Goal: Information Seeking & Learning: Learn about a topic

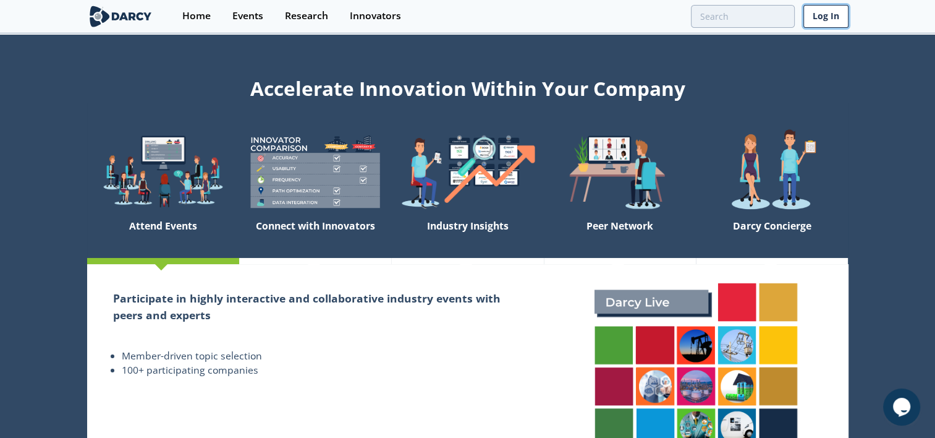
click at [828, 20] on link "Log In" at bounding box center [825, 16] width 45 height 23
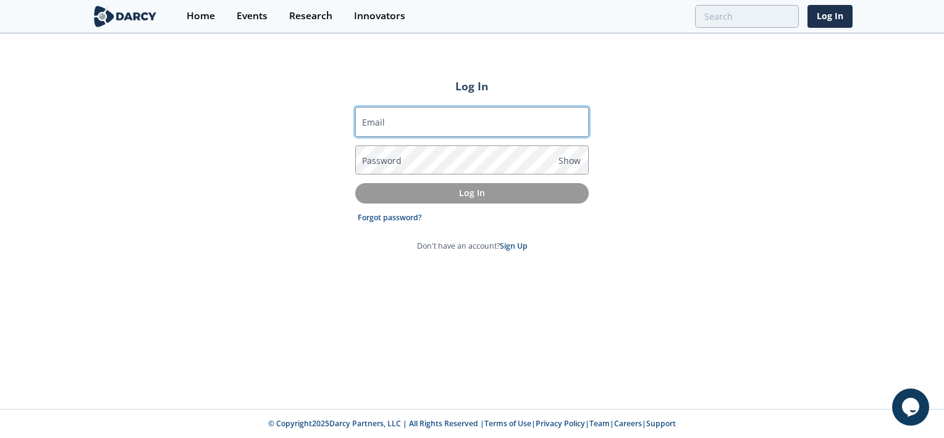
click at [409, 124] on input "Email" at bounding box center [472, 122] width 234 height 30
type input "[PERSON_NAME][EMAIL_ADDRESS][PERSON_NAME][DOMAIN_NAME]"
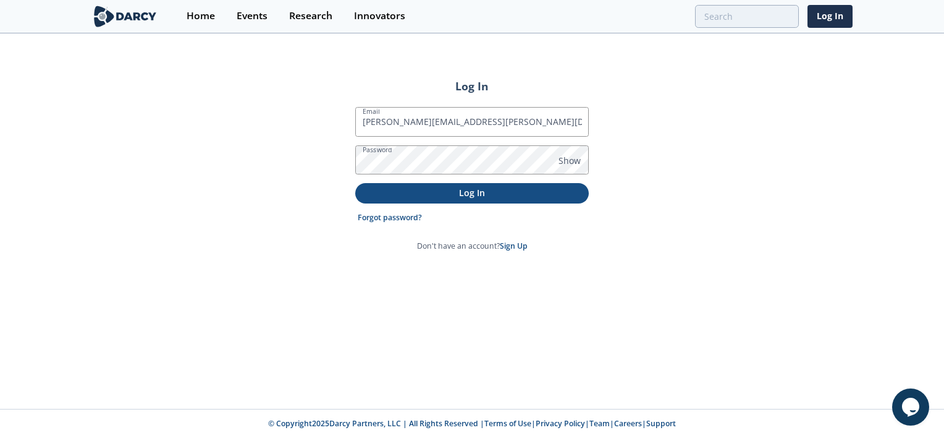
click at [536, 188] on p "Log In" at bounding box center [472, 192] width 216 height 13
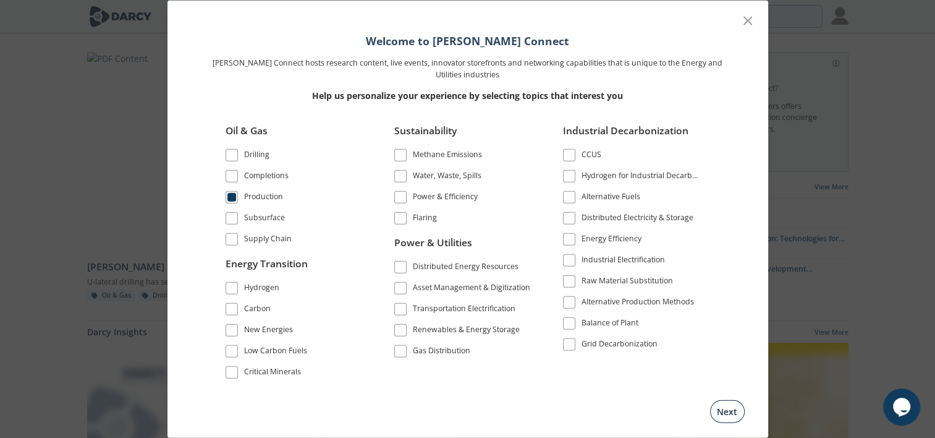
click at [732, 413] on button "Next" at bounding box center [727, 410] width 35 height 23
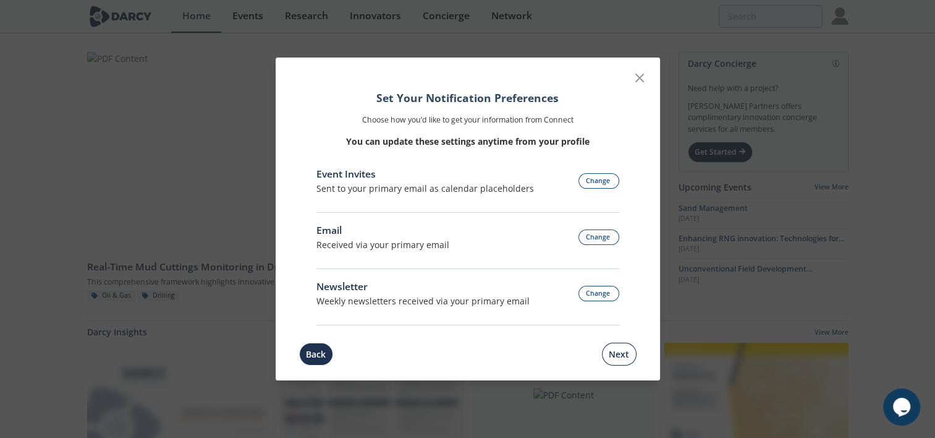
click at [620, 357] on button "Next" at bounding box center [619, 353] width 35 height 23
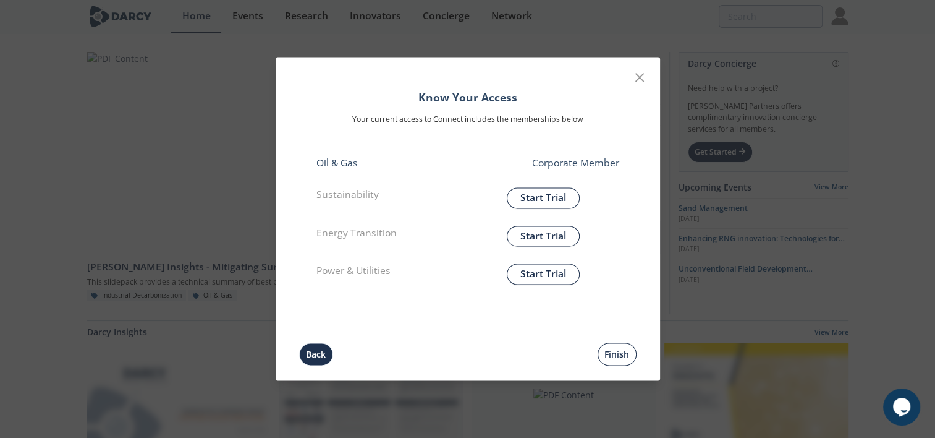
click at [617, 354] on button "Finish" at bounding box center [617, 354] width 39 height 23
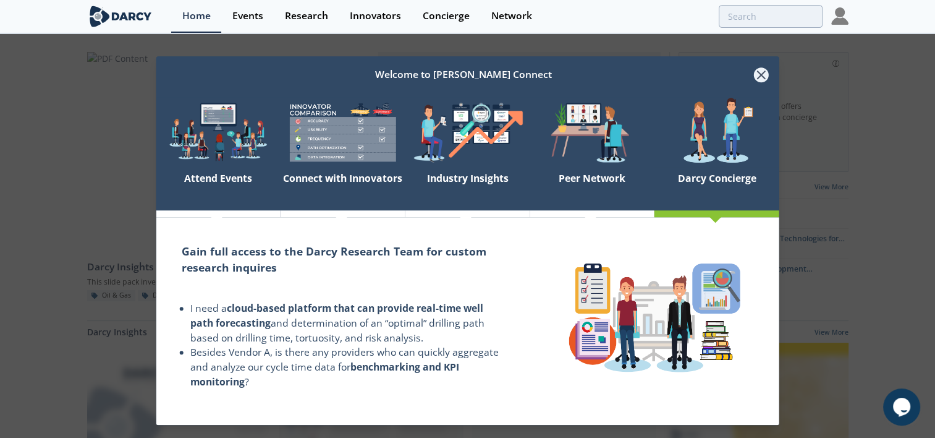
click at [756, 75] on icon at bounding box center [760, 74] width 15 height 15
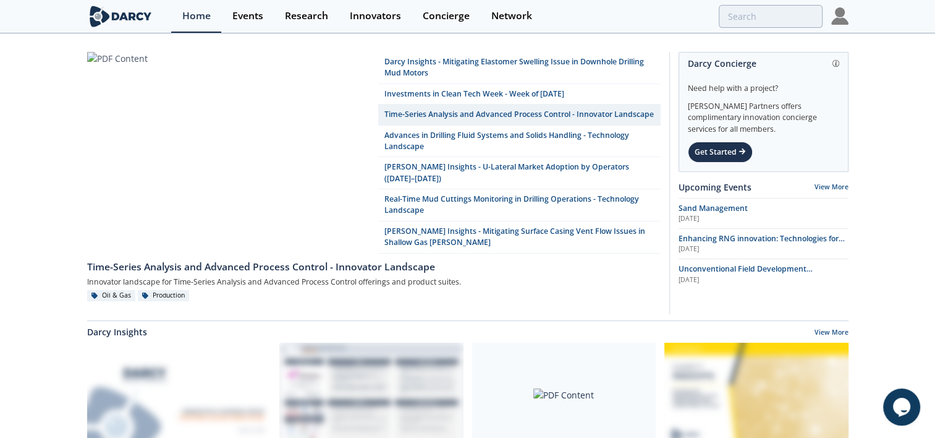
click at [843, 17] on img at bounding box center [839, 15] width 17 height 17
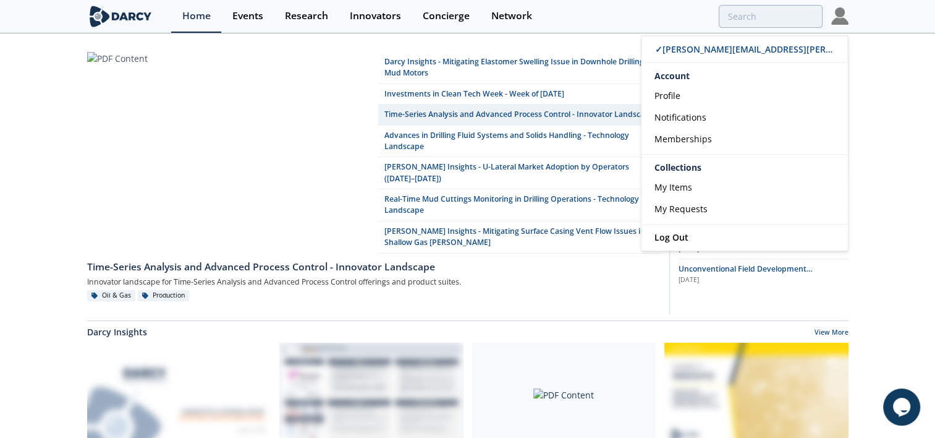
click at [692, 78] on div "Account" at bounding box center [744, 74] width 206 height 22
click at [679, 78] on div "Account" at bounding box center [744, 74] width 206 height 22
click at [675, 90] on span "Profile" at bounding box center [667, 96] width 26 height 12
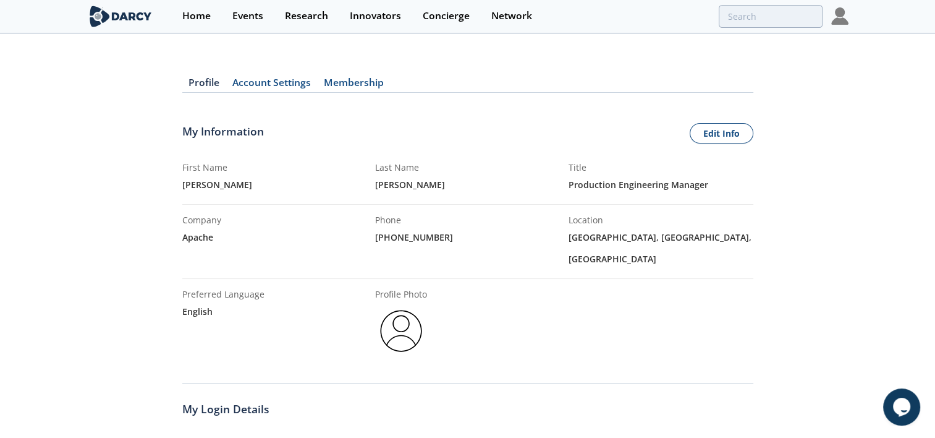
click at [287, 85] on link "Account Settings" at bounding box center [271, 85] width 91 height 15
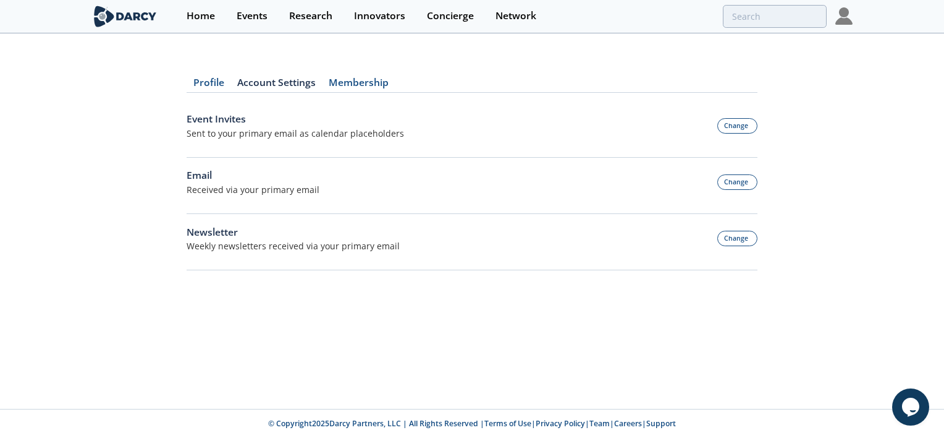
click at [373, 82] on link "Membership" at bounding box center [358, 85] width 73 height 15
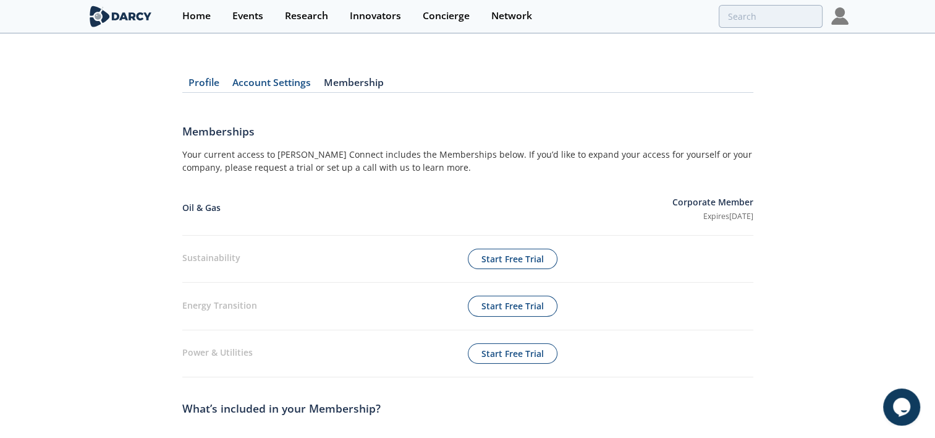
click at [198, 79] on link "Profile" at bounding box center [204, 85] width 44 height 15
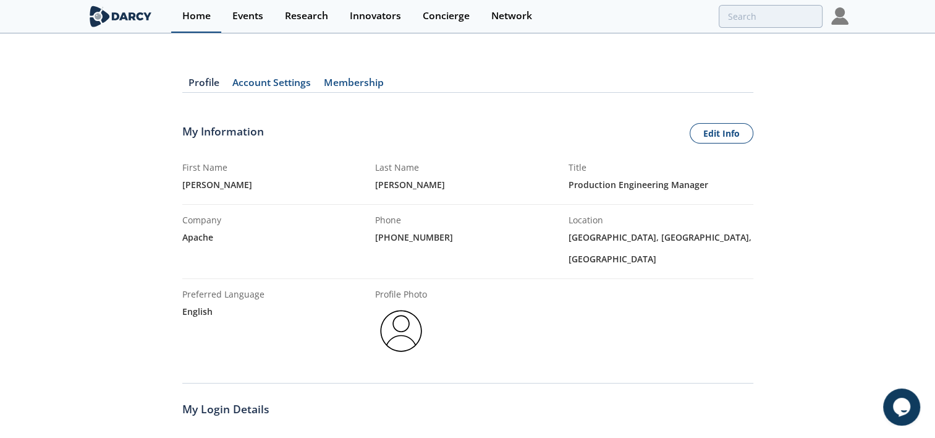
click at [194, 16] on div "Home" at bounding box center [196, 16] width 28 height 10
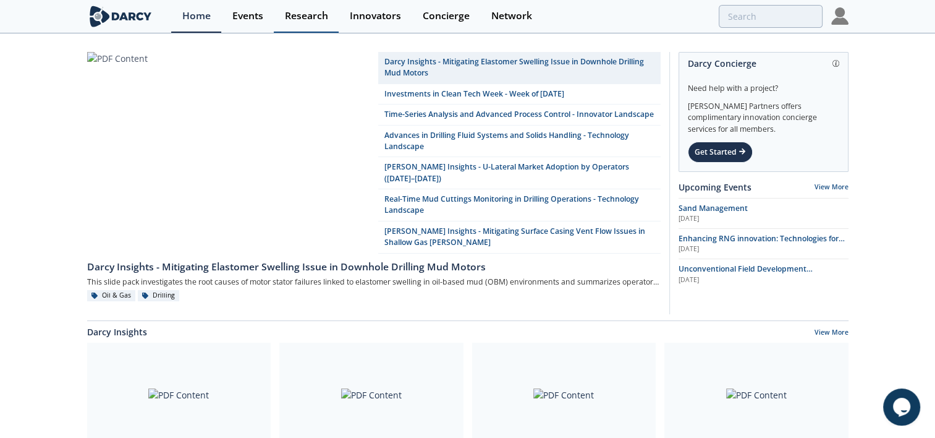
click at [307, 18] on div "Research" at bounding box center [306, 16] width 43 height 10
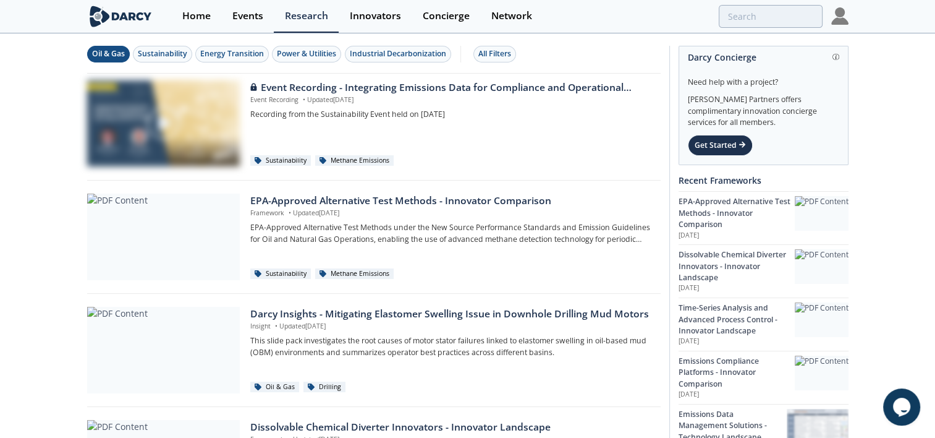
drag, startPoint x: 109, startPoint y: 44, endPoint x: 105, endPoint y: 50, distance: 7.2
click at [105, 50] on div "Oil & Gas Sustainability Energy Transition Power & Utilities Industrial Decarbo…" at bounding box center [374, 54] width 574 height 39
click at [105, 52] on div "Oil & Gas" at bounding box center [108, 53] width 33 height 11
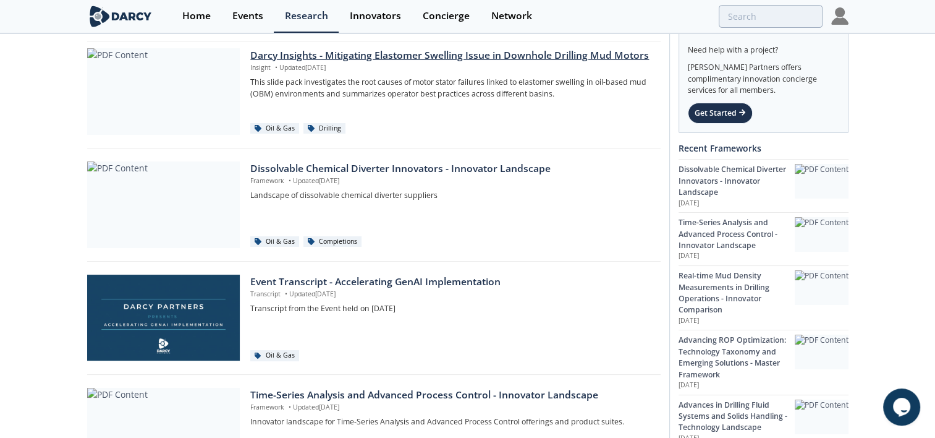
scroll to position [62, 0]
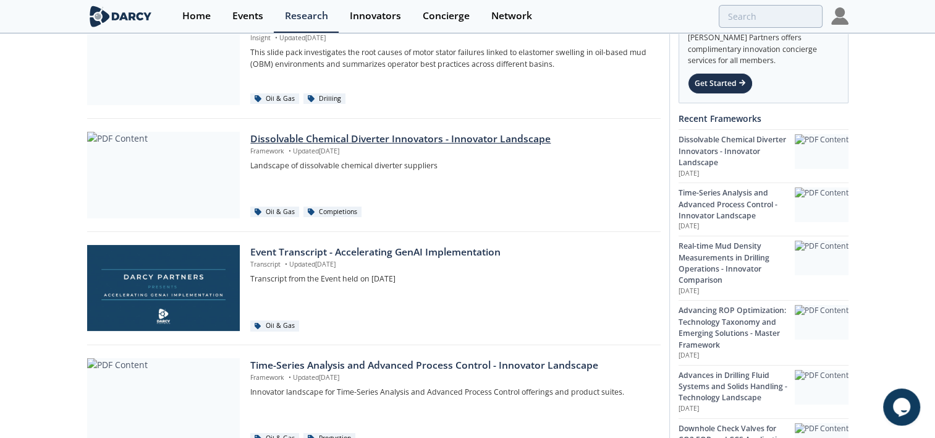
click at [321, 138] on div "Dissolvable Chemical Diverter Innovators - Innovator Landscape" at bounding box center [450, 139] width 401 height 15
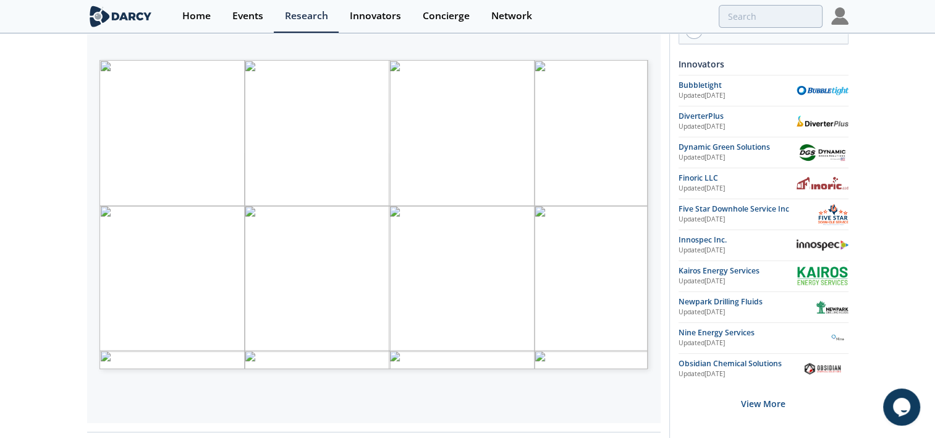
scroll to position [210, 0]
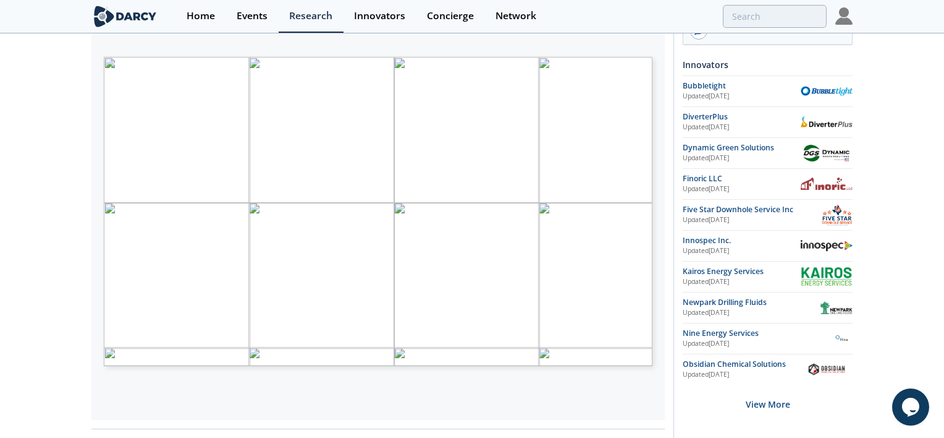
click at [462, 275] on span "engineering and consulting support for the OFS market and new technology develo…" at bounding box center [379, 278] width 314 height 7
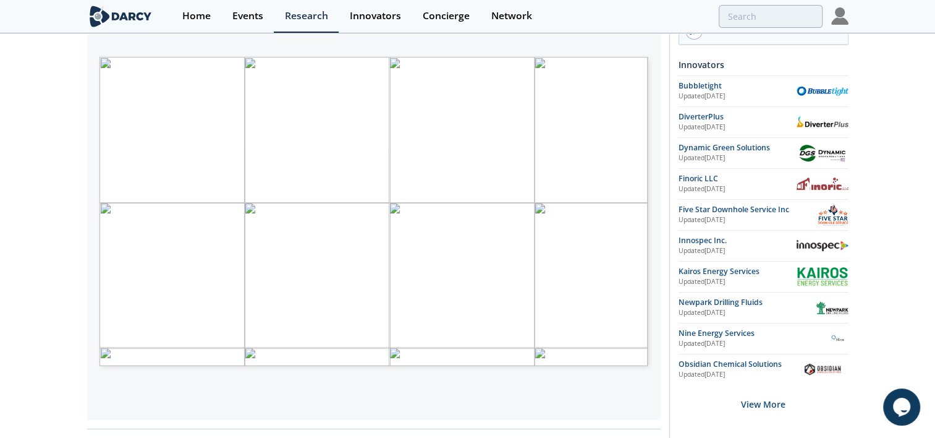
click at [608, 29] on div "Home Events Research Innovators Concierge Network ✓ [PERSON_NAME][EMAIL_ADDRESS…" at bounding box center [509, 16] width 677 height 33
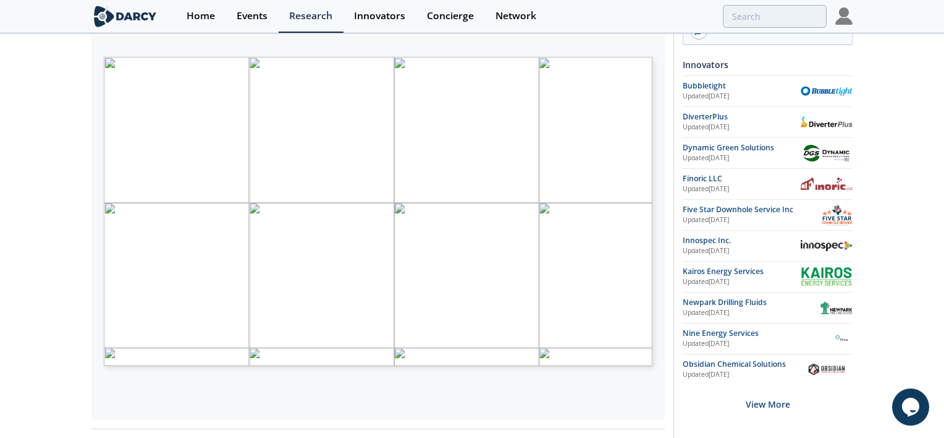
type input "1"
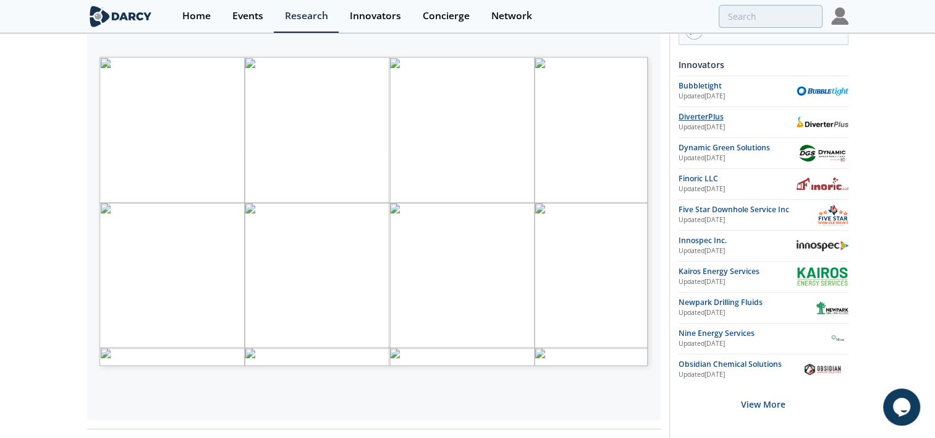
click at [705, 114] on div "DiverterPlus" at bounding box center [738, 116] width 118 height 11
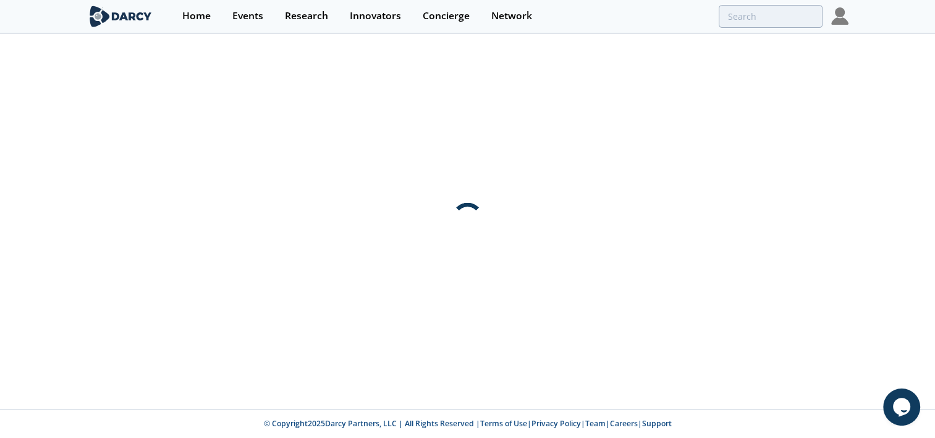
scroll to position [0, 0]
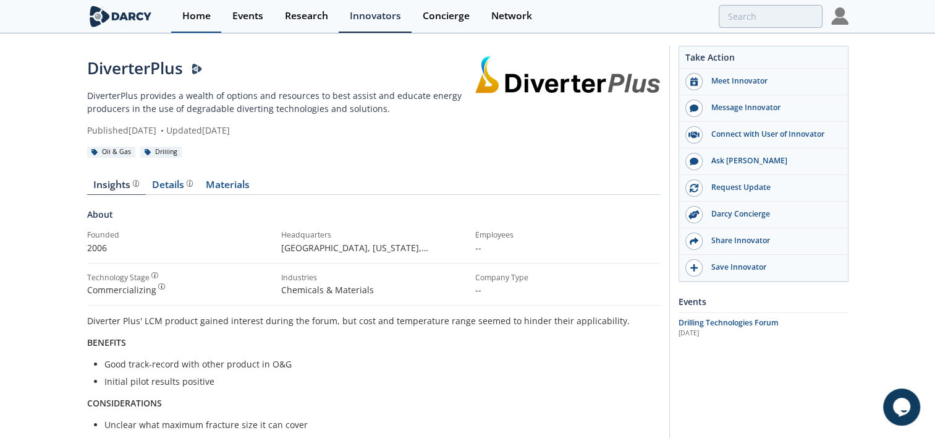
click at [210, 17] on div "Home" at bounding box center [196, 16] width 28 height 10
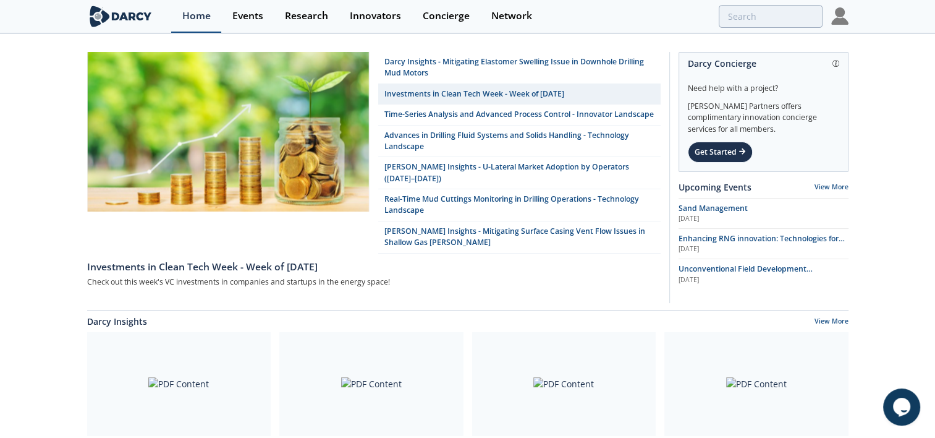
click at [197, 17] on div "Home" at bounding box center [196, 16] width 28 height 10
click at [248, 16] on div "Events" at bounding box center [247, 16] width 31 height 10
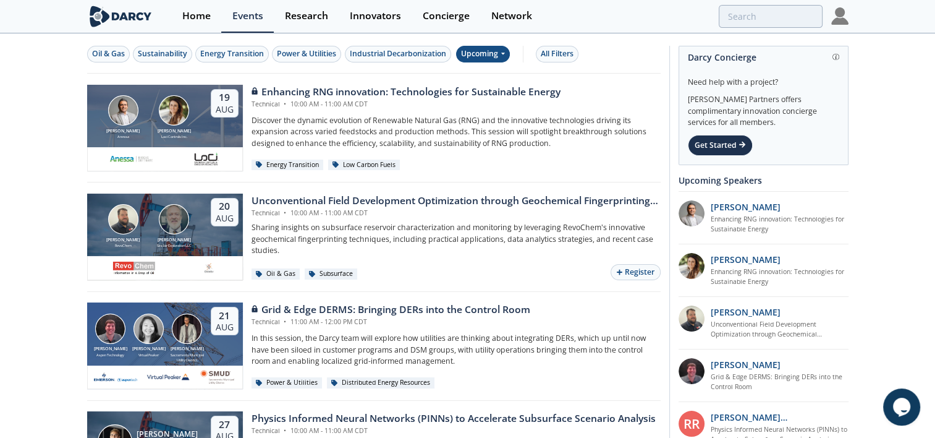
click at [500, 53] on div "Upcoming" at bounding box center [483, 54] width 54 height 17
click at [494, 91] on div "Past" at bounding box center [497, 94] width 77 height 20
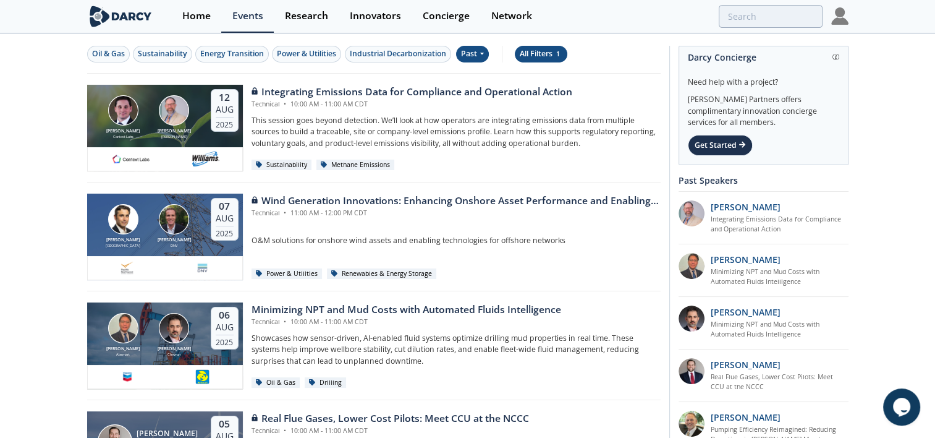
click at [547, 54] on div "All Filters 1" at bounding box center [541, 53] width 43 height 11
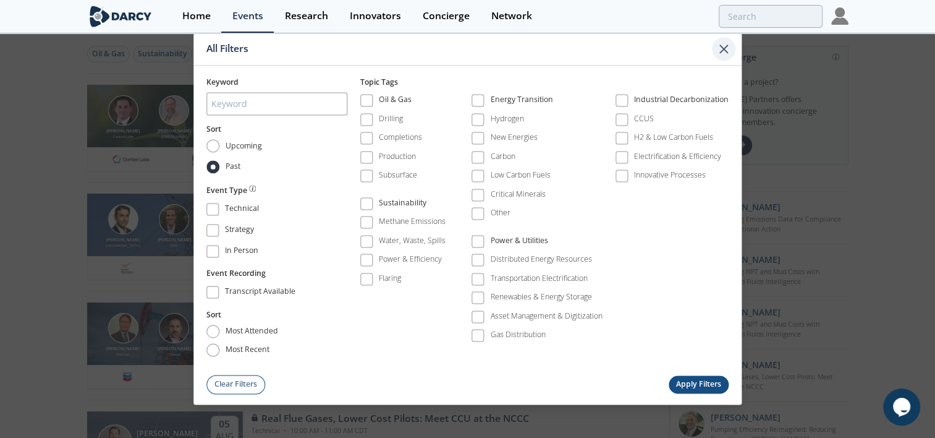
click at [725, 52] on icon at bounding box center [723, 48] width 7 height 7
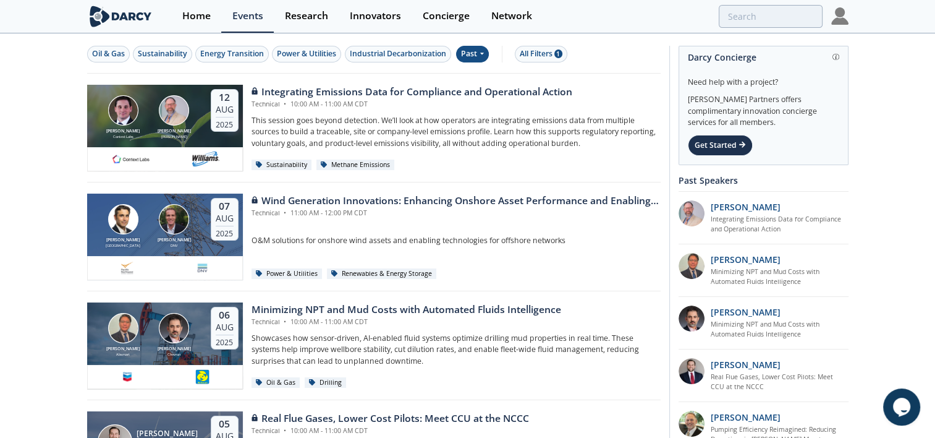
click at [481, 54] on icon at bounding box center [481, 52] width 5 height 7
click at [478, 70] on div "Upcoming" at bounding box center [497, 75] width 77 height 20
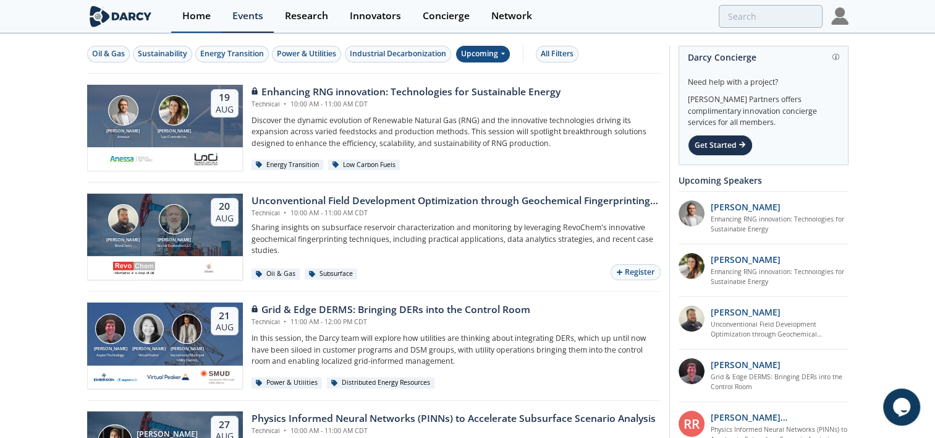
click at [205, 16] on div "Home" at bounding box center [196, 16] width 28 height 10
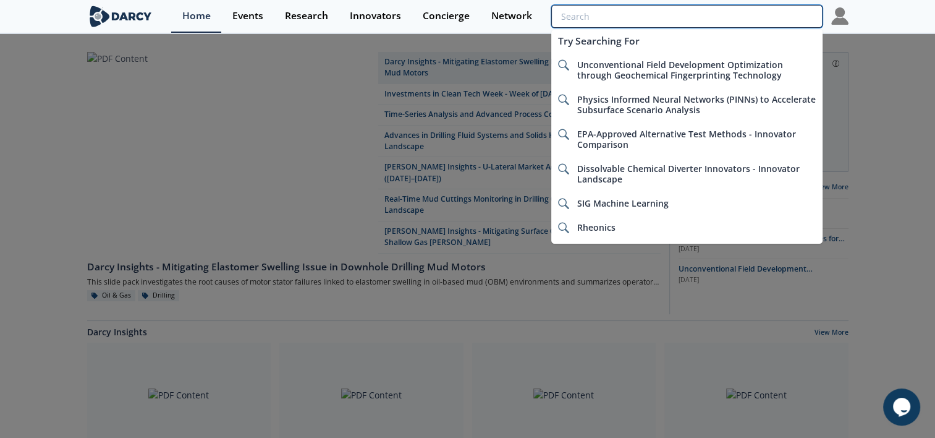
click at [760, 15] on input "search" at bounding box center [686, 16] width 271 height 23
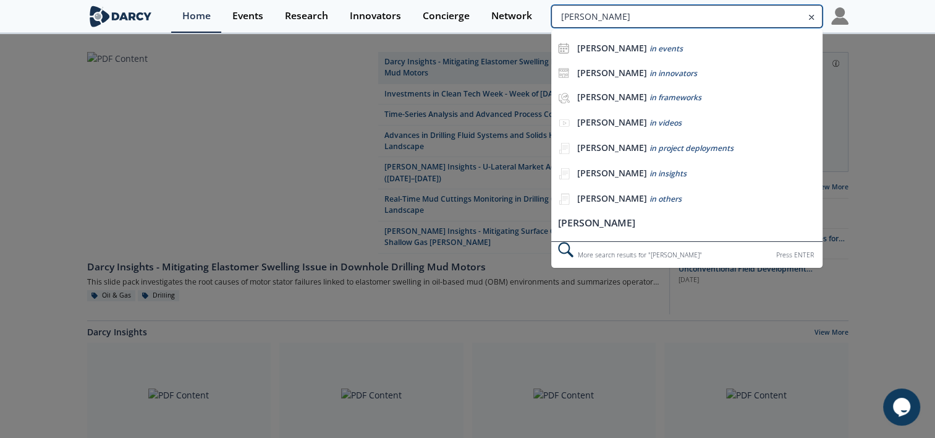
type input "[PERSON_NAME]"
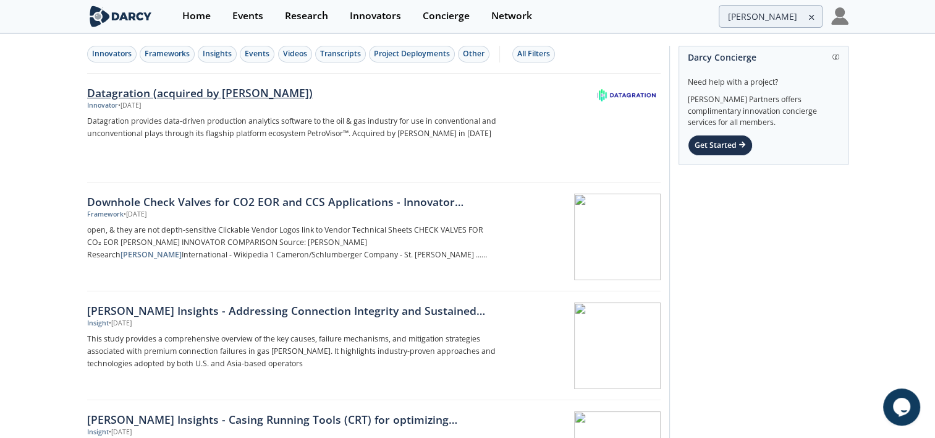
click at [232, 91] on div "Datagration (acquired by [PERSON_NAME])" at bounding box center [291, 93] width 409 height 16
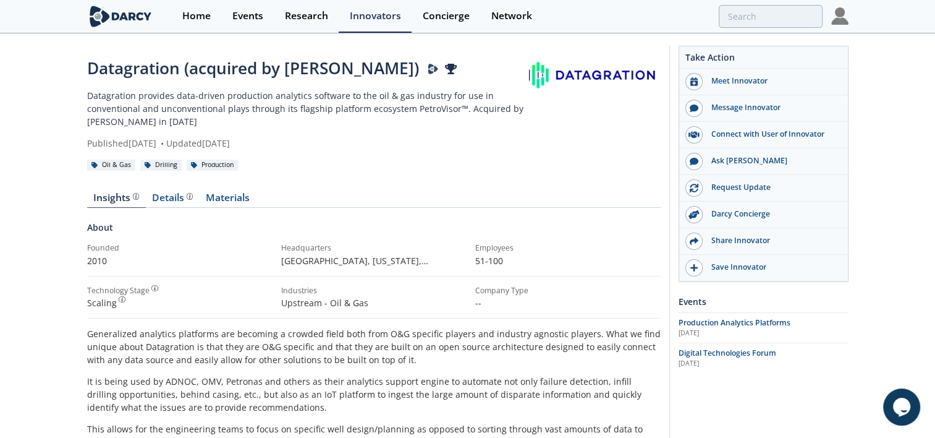
type input "[PERSON_NAME]"
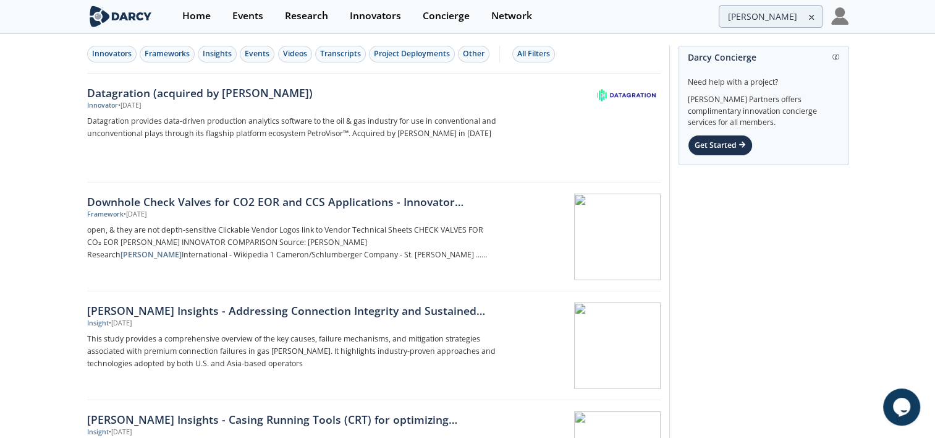
click at [812, 16] on icon at bounding box center [812, 17] width 4 height 4
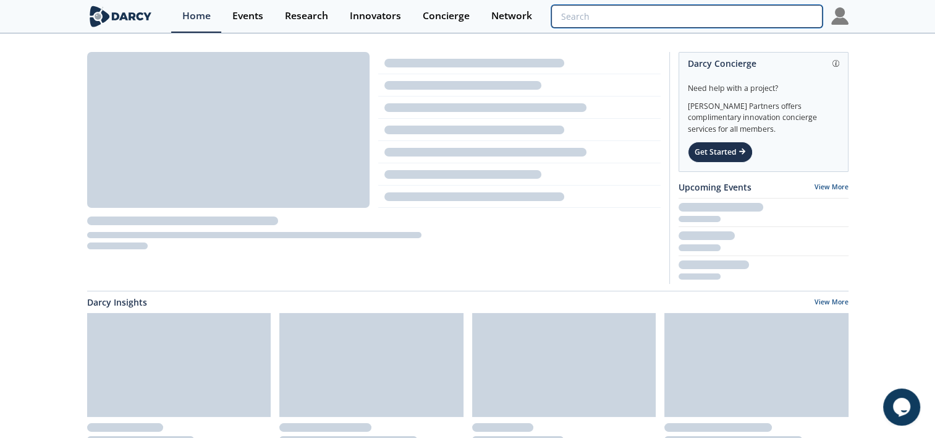
click at [769, 15] on input "search" at bounding box center [686, 16] width 271 height 23
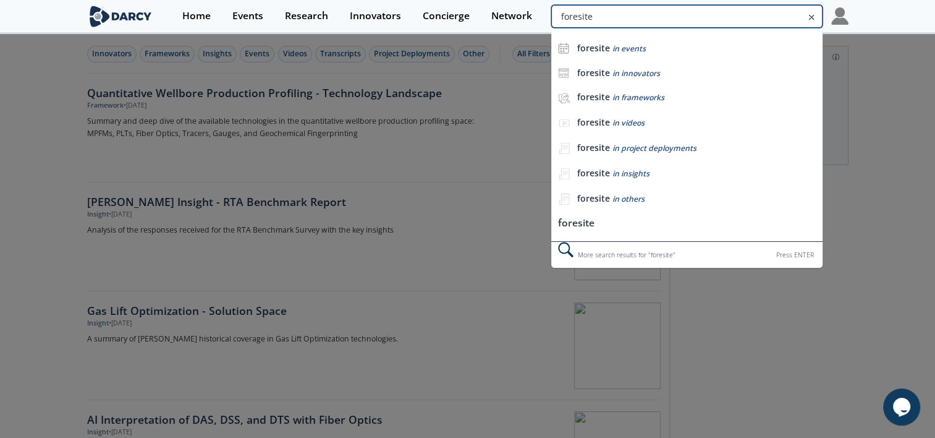
click at [727, 17] on input "foresite" at bounding box center [686, 16] width 271 height 23
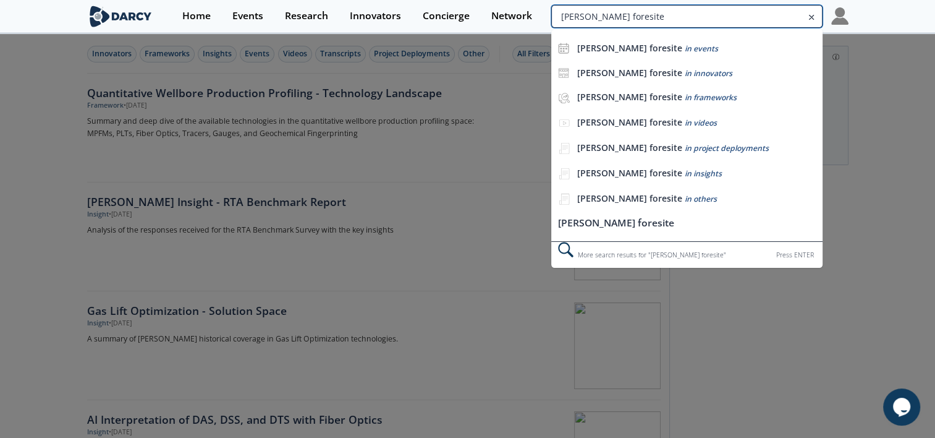
type input "[PERSON_NAME] foresite"
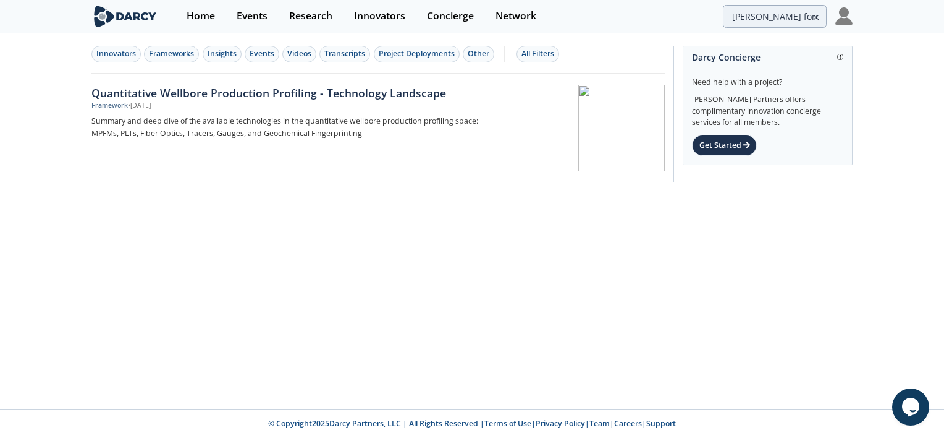
click at [372, 94] on div "Quantitative Wellbore Production Profiling - Technology Landscape" at bounding box center [295, 93] width 409 height 16
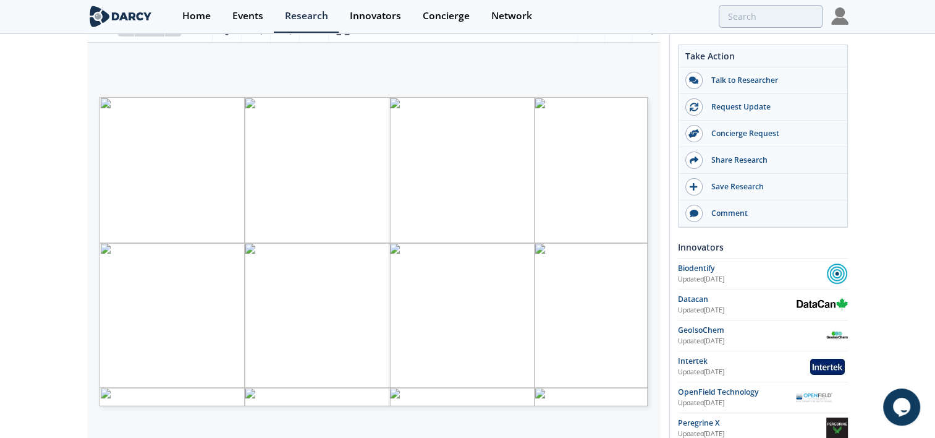
scroll to position [185, 0]
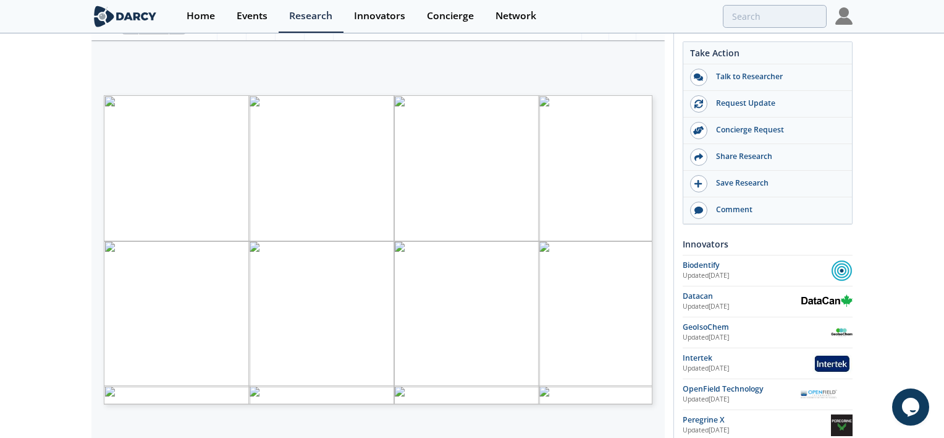
type input "2"
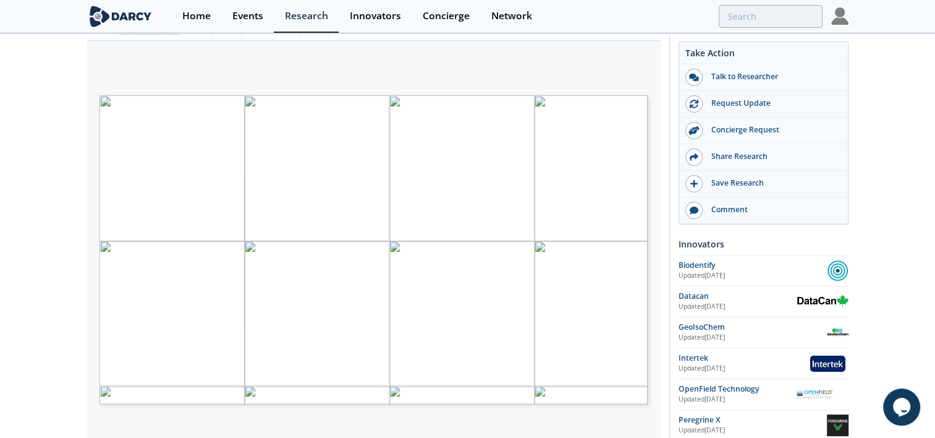
click at [909, 129] on div "Quantitative Wellbore Production Profiling - Technology Landscape Framework • U…" at bounding box center [467, 292] width 935 height 885
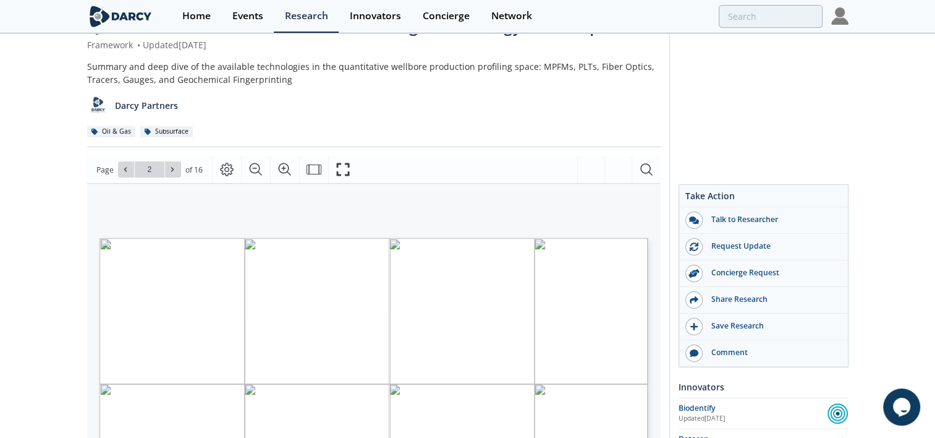
scroll to position [0, 0]
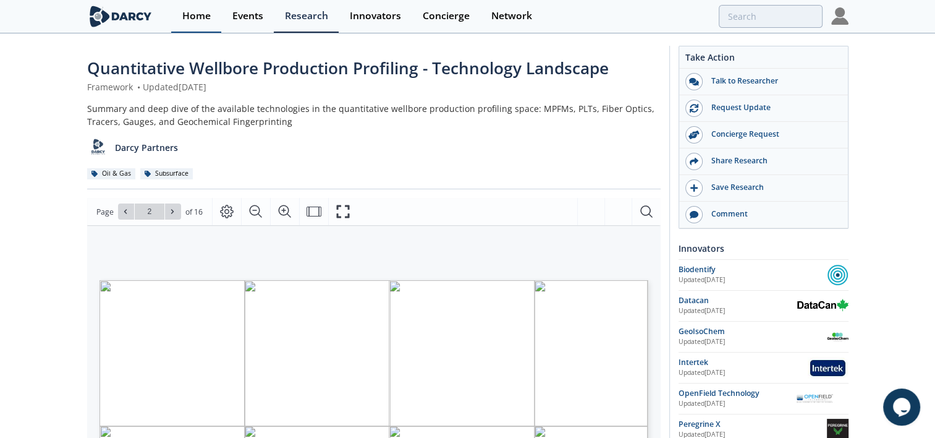
click at [187, 17] on div "Home" at bounding box center [196, 16] width 28 height 10
